Goal: Information Seeking & Learning: Learn about a topic

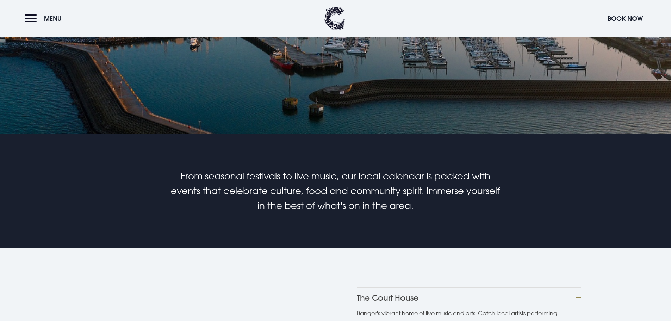
scroll to position [387, 0]
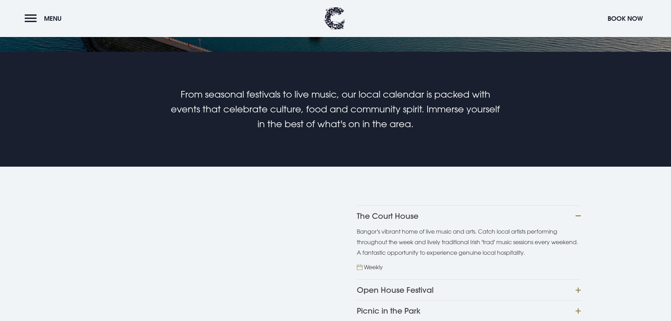
scroll to position [458, 0]
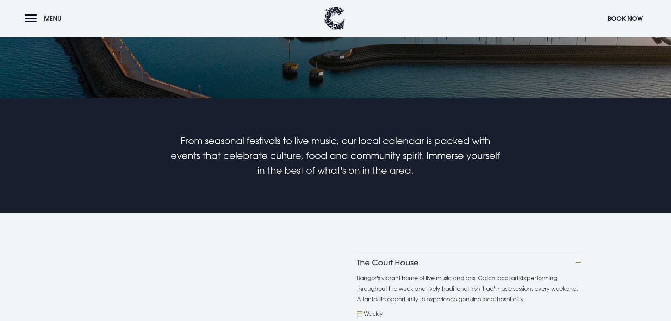
scroll to position [423, 0]
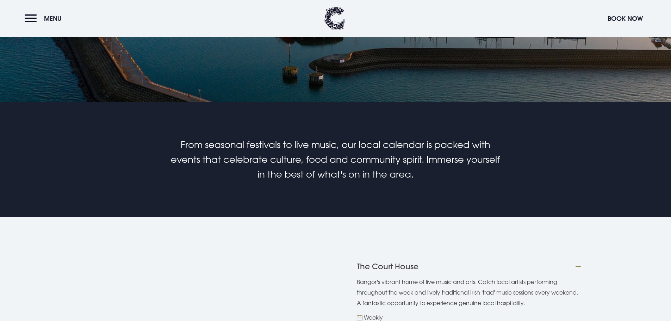
scroll to position [423, 0]
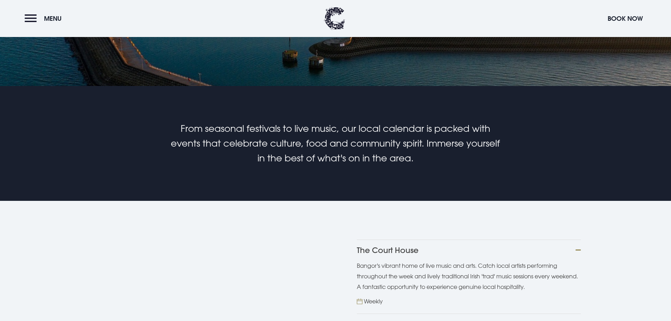
click at [442, 313] on button "Picnic in the Park" at bounding box center [469, 323] width 224 height 21
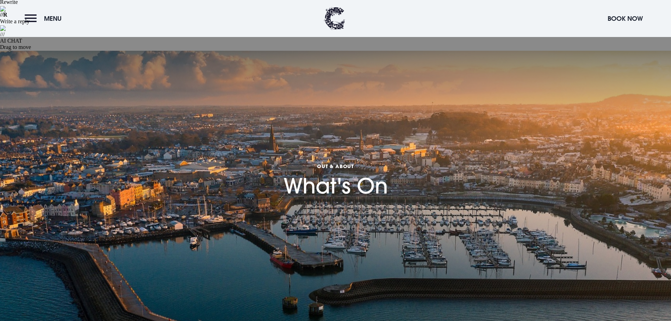
scroll to position [352, 0]
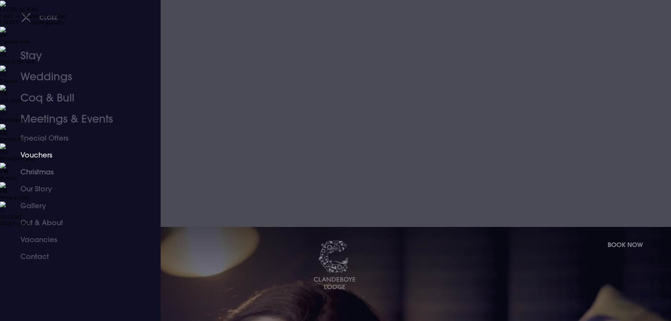
click at [42, 157] on link "Vouchers" at bounding box center [75, 155] width 111 height 17
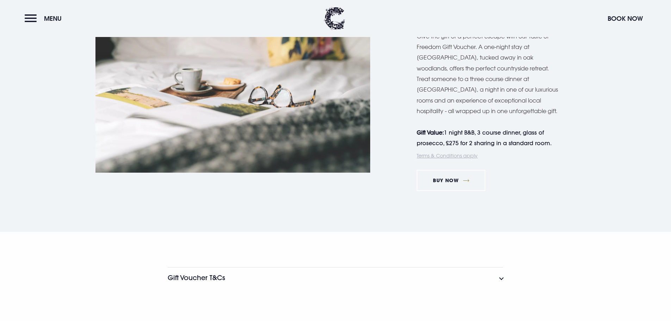
scroll to position [1315, 0]
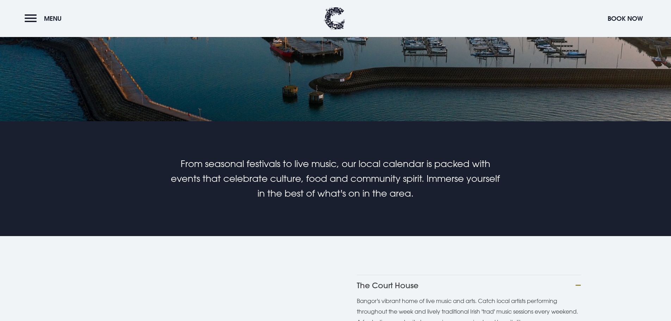
scroll to position [423, 0]
